Goal: Information Seeking & Learning: Learn about a topic

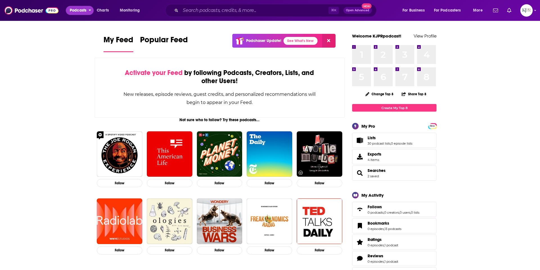
click at [82, 9] on span "Podcasts" at bounding box center [78, 10] width 17 height 8
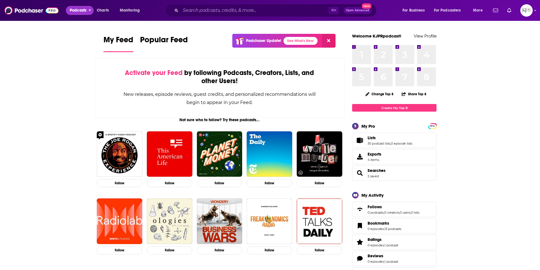
click at [80, 11] on span "Podcasts" at bounding box center [78, 10] width 17 height 8
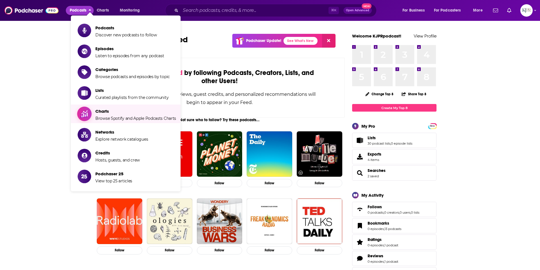
click at [118, 113] on span "Charts" at bounding box center [135, 110] width 81 height 5
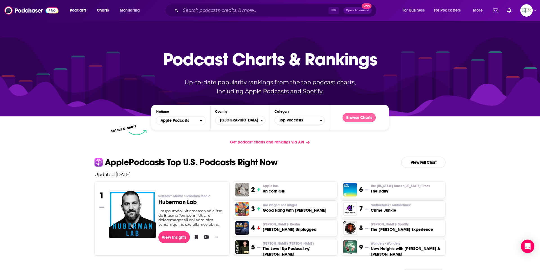
click at [353, 116] on button "Browse Charts" at bounding box center [359, 117] width 33 height 9
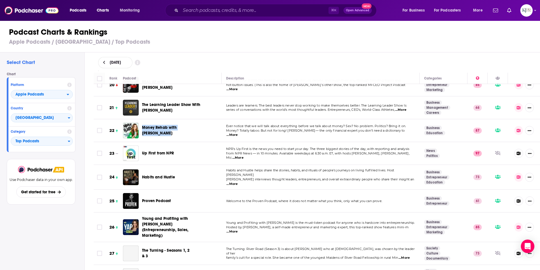
scroll to position [456, 0]
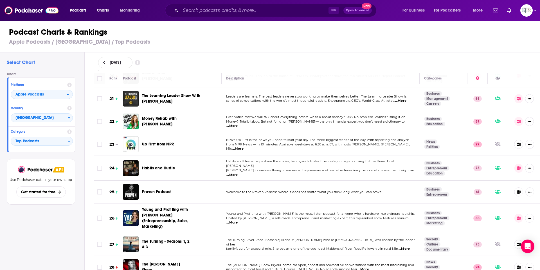
click at [278, 211] on span "Young and Profiting with [PERSON_NAME] is the must-listen podcast for anyone wh…" at bounding box center [320, 213] width 189 height 4
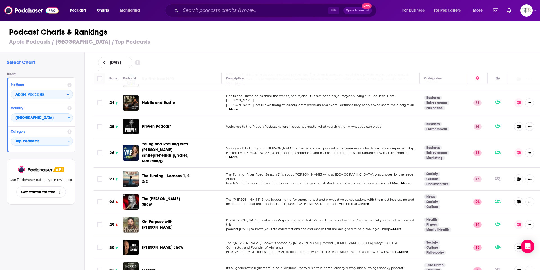
scroll to position [530, 0]
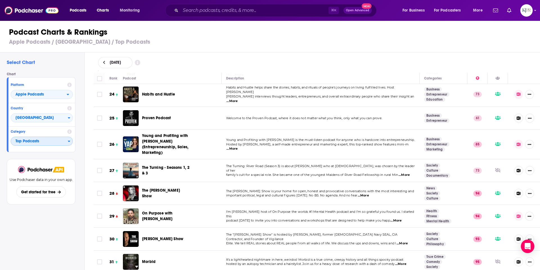
click at [59, 141] on span "Top Podcasts" at bounding box center [39, 141] width 57 height 10
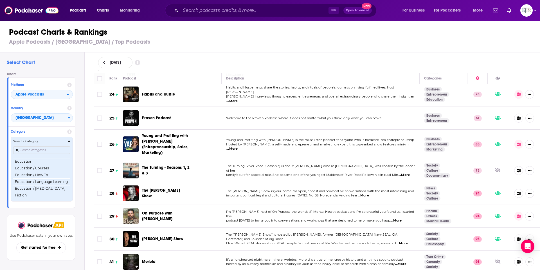
scroll to position [540, 0]
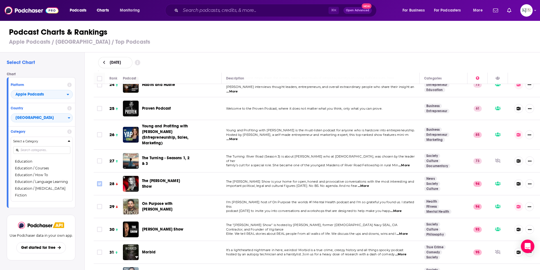
click at [96, 180] on icon "Toggle select row" at bounding box center [99, 183] width 7 height 7
click at [101, 181] on input "Toggle select row" at bounding box center [99, 183] width 5 height 5
checkbox input "true"
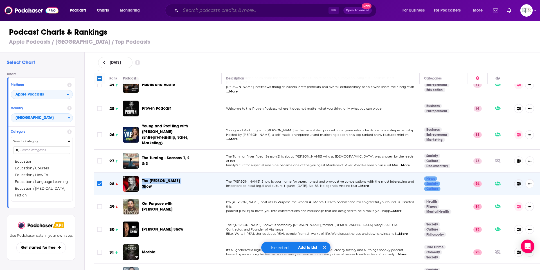
click at [196, 10] on input "Search podcasts, credits, & more..." at bounding box center [255, 10] width 148 height 9
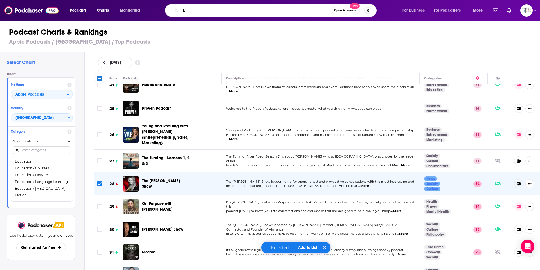
type input "k"
type input "wellpower"
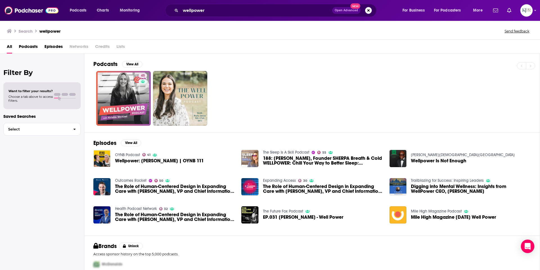
click at [95, 98] on div "45" at bounding box center [316, 98] width 447 height 55
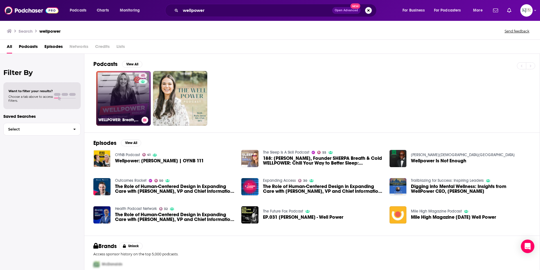
click at [118, 98] on link "45 WELLPOWER: Breath, Cold & Biohacking" at bounding box center [123, 98] width 55 height 55
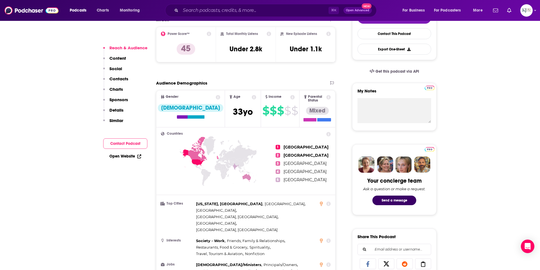
scroll to position [172, 0]
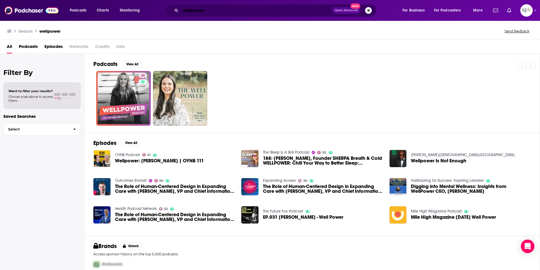
click at [228, 8] on input "wellpower" at bounding box center [257, 10] width 152 height 9
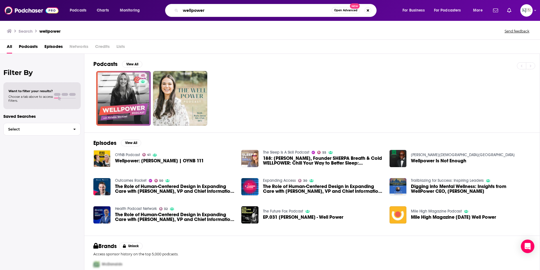
click at [228, 8] on input "wellpower" at bounding box center [256, 10] width 151 height 9
click at [200, 11] on input "[PERSON_NAME]" at bounding box center [256, 10] width 151 height 9
type input "[PERSON_NAME]"
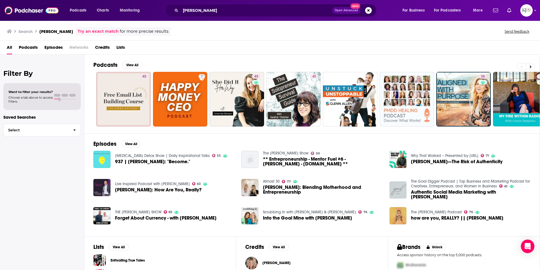
click at [153, 189] on span "[PERSON_NAME]: How Are You, Really?" at bounding box center [158, 189] width 87 height 5
click at [206, 10] on input "[PERSON_NAME]" at bounding box center [257, 10] width 152 height 9
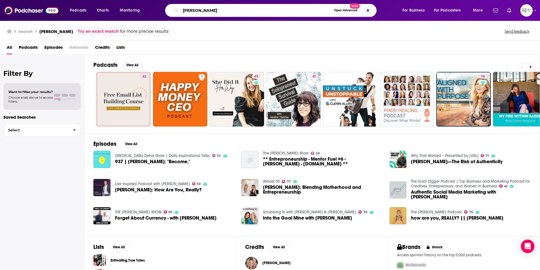
click at [206, 10] on input "[PERSON_NAME]" at bounding box center [256, 10] width 151 height 9
